Goal: Transaction & Acquisition: Purchase product/service

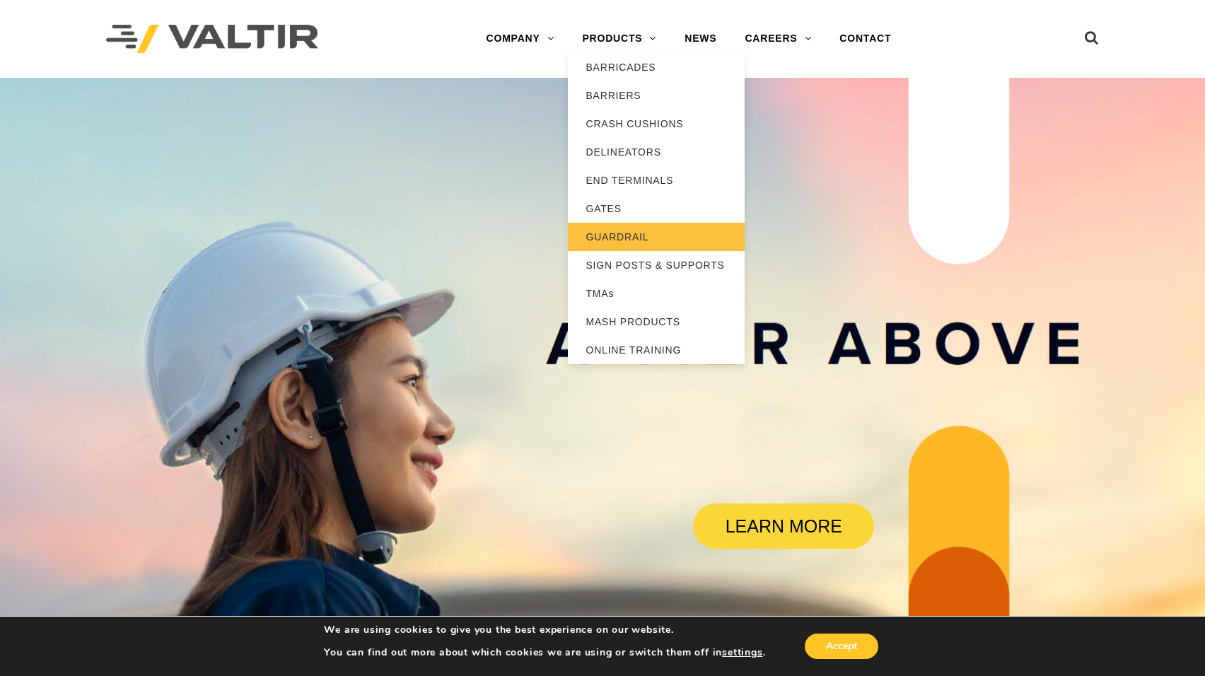
click at [629, 240] on link "GUARDRAIL" at bounding box center [656, 237] width 177 height 28
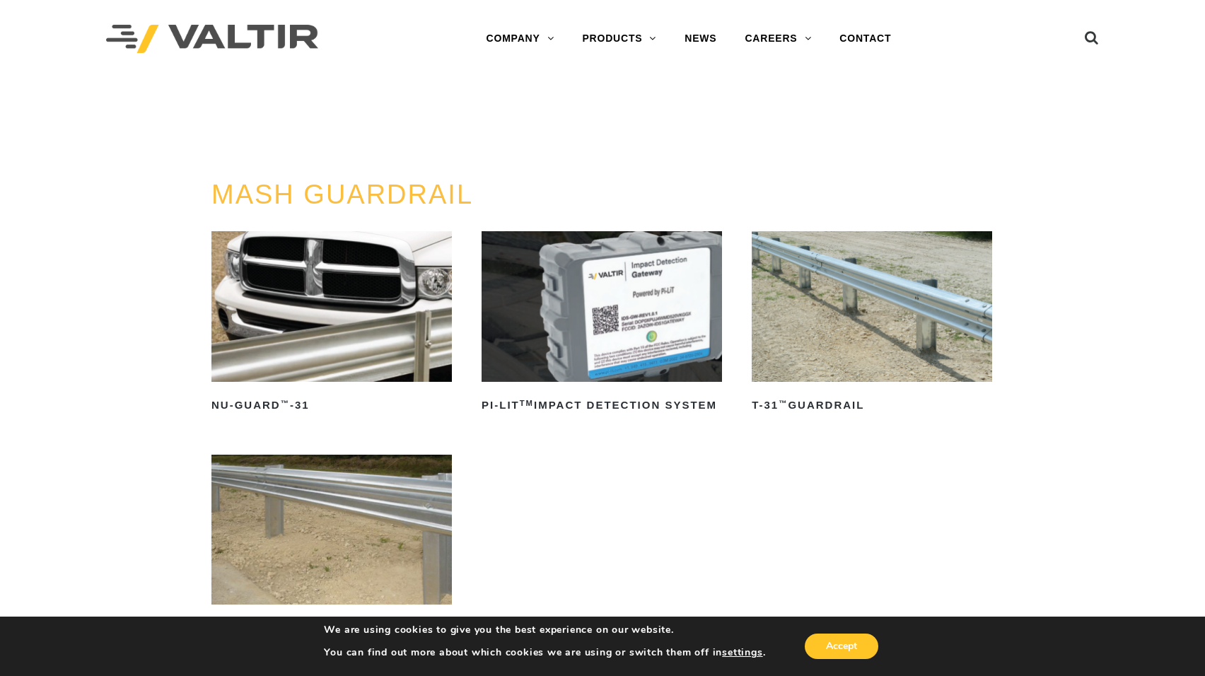
scroll to position [71, 0]
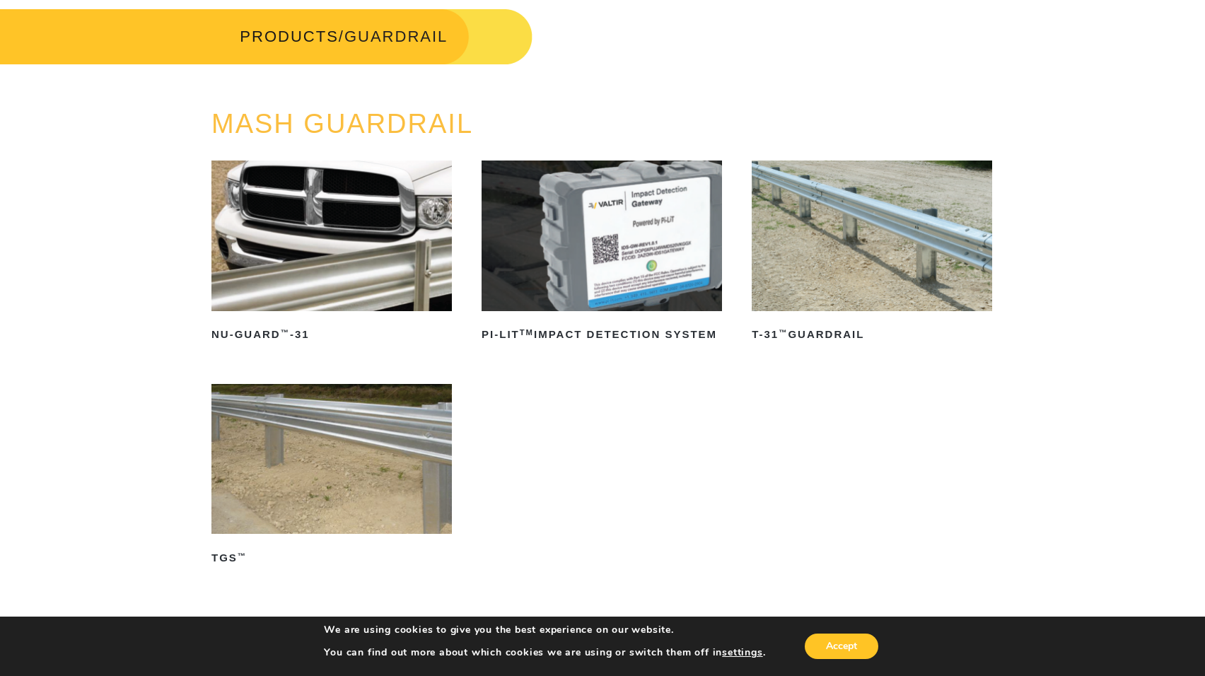
click at [886, 247] on img at bounding box center [872, 236] width 240 height 151
